Goal: Find specific page/section: Find specific page/section

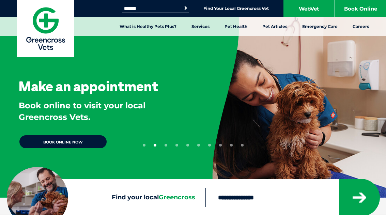
click at [139, 8] on input "Search for:" at bounding box center [151, 8] width 58 height 5
type input "********"
click at [184, 8] on button "Search" at bounding box center [185, 8] width 7 height 7
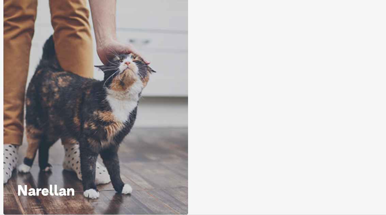
scroll to position [122, 0]
click at [97, 200] on icon at bounding box center [95, 205] width 11 height 11
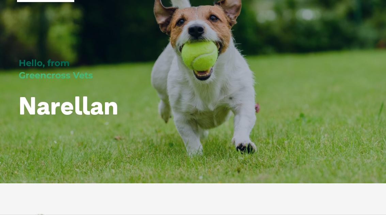
scroll to position [25, 0]
